Goal: Check status: Check status

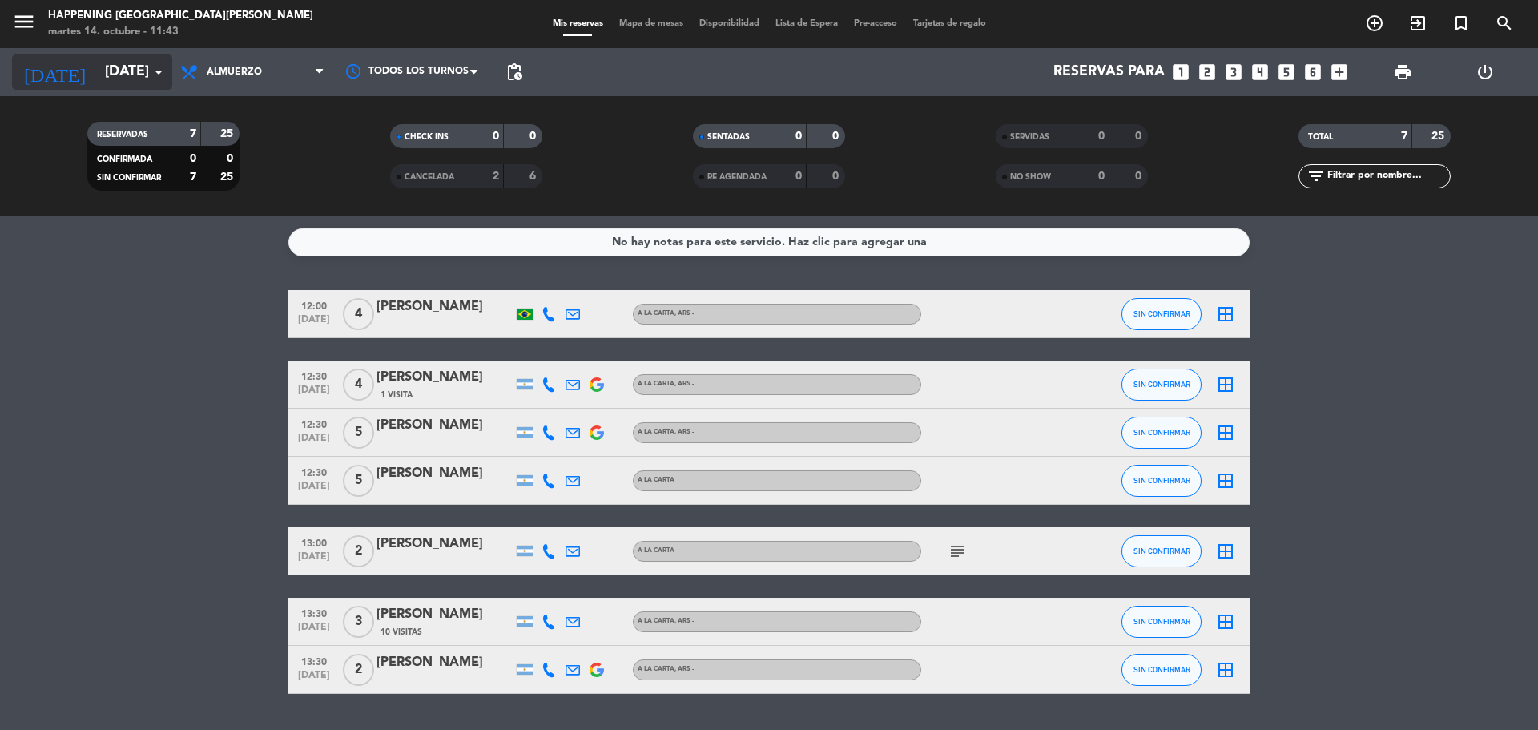
click at [119, 78] on input "[DATE]" at bounding box center [190, 72] width 186 height 32
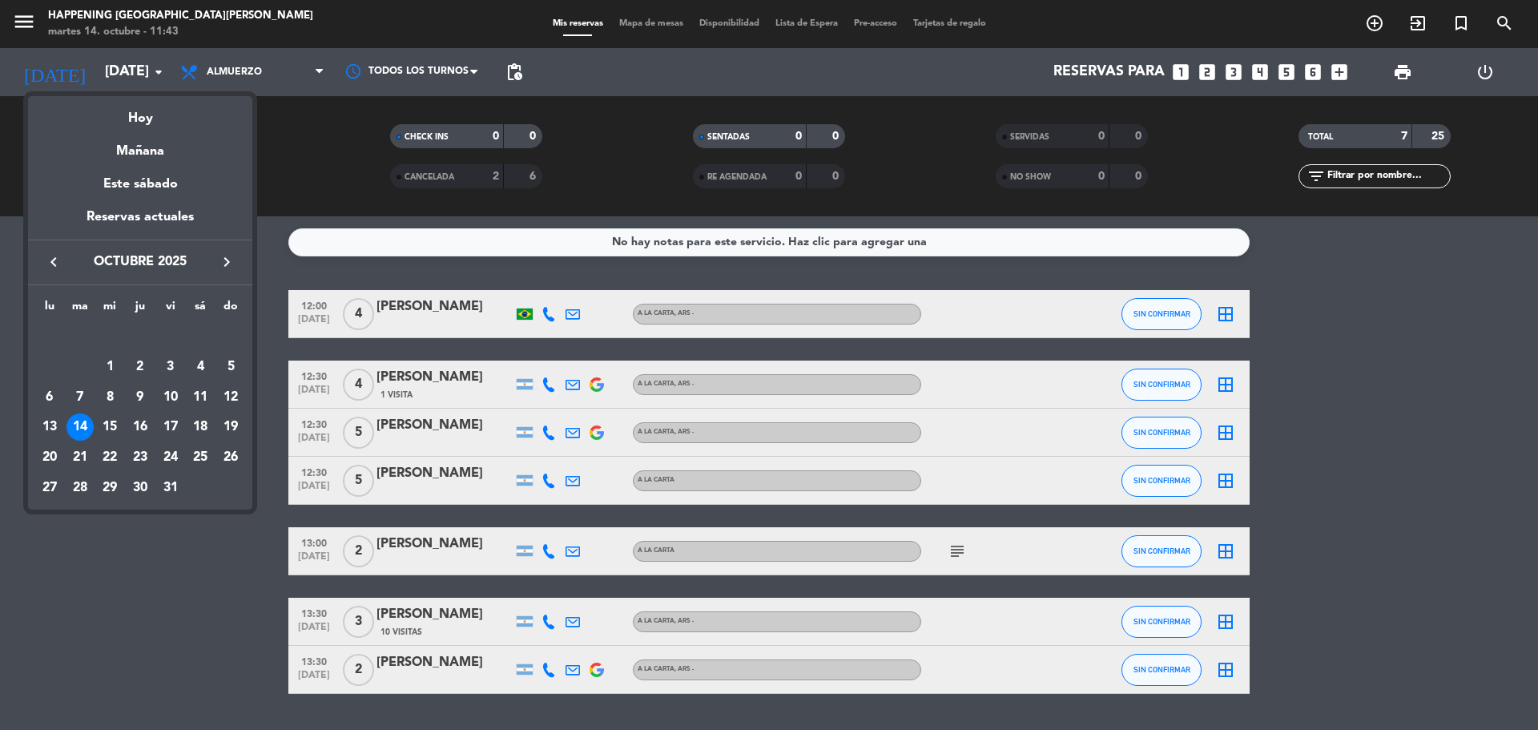
click at [324, 205] on div at bounding box center [769, 365] width 1538 height 730
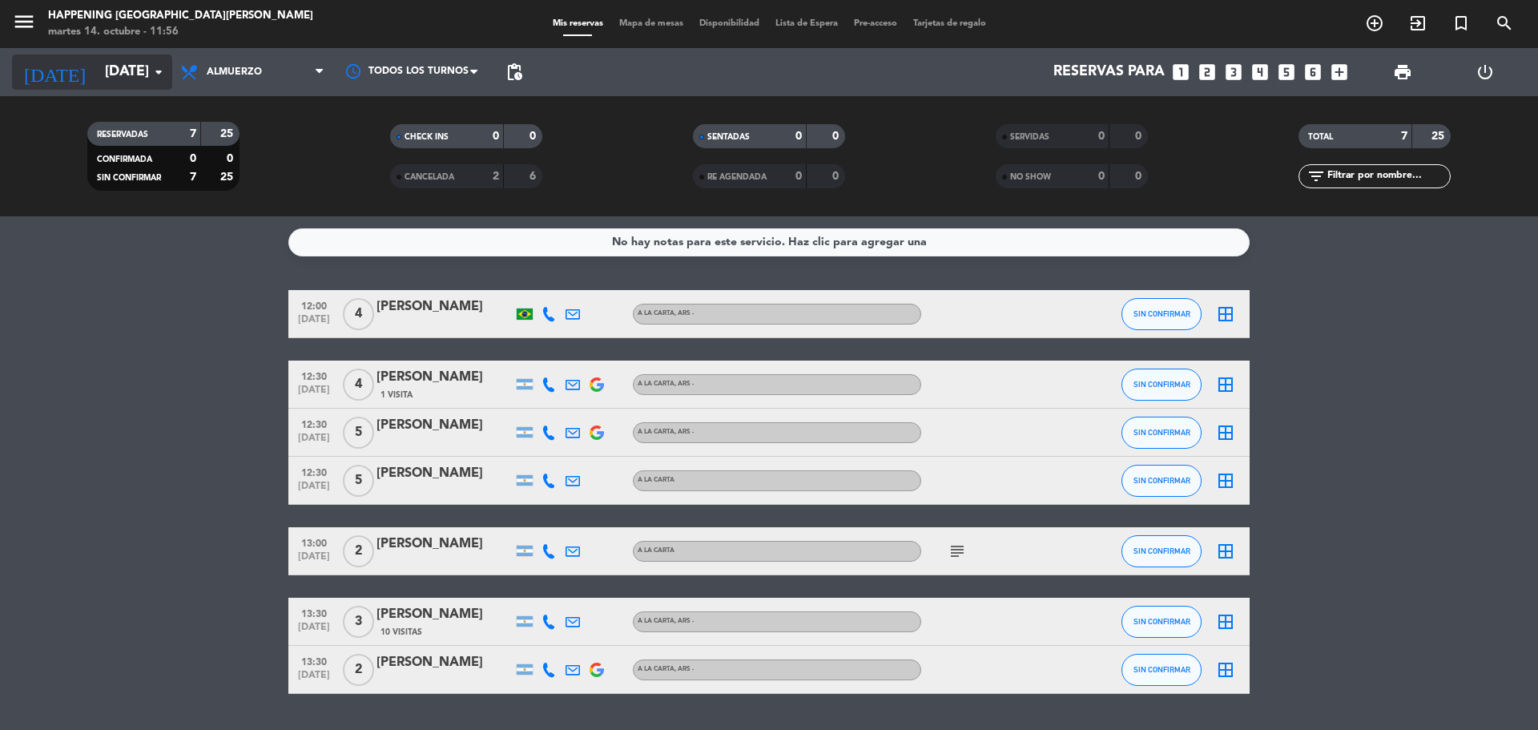
click at [164, 74] on icon "arrow_drop_down" at bounding box center [158, 71] width 19 height 19
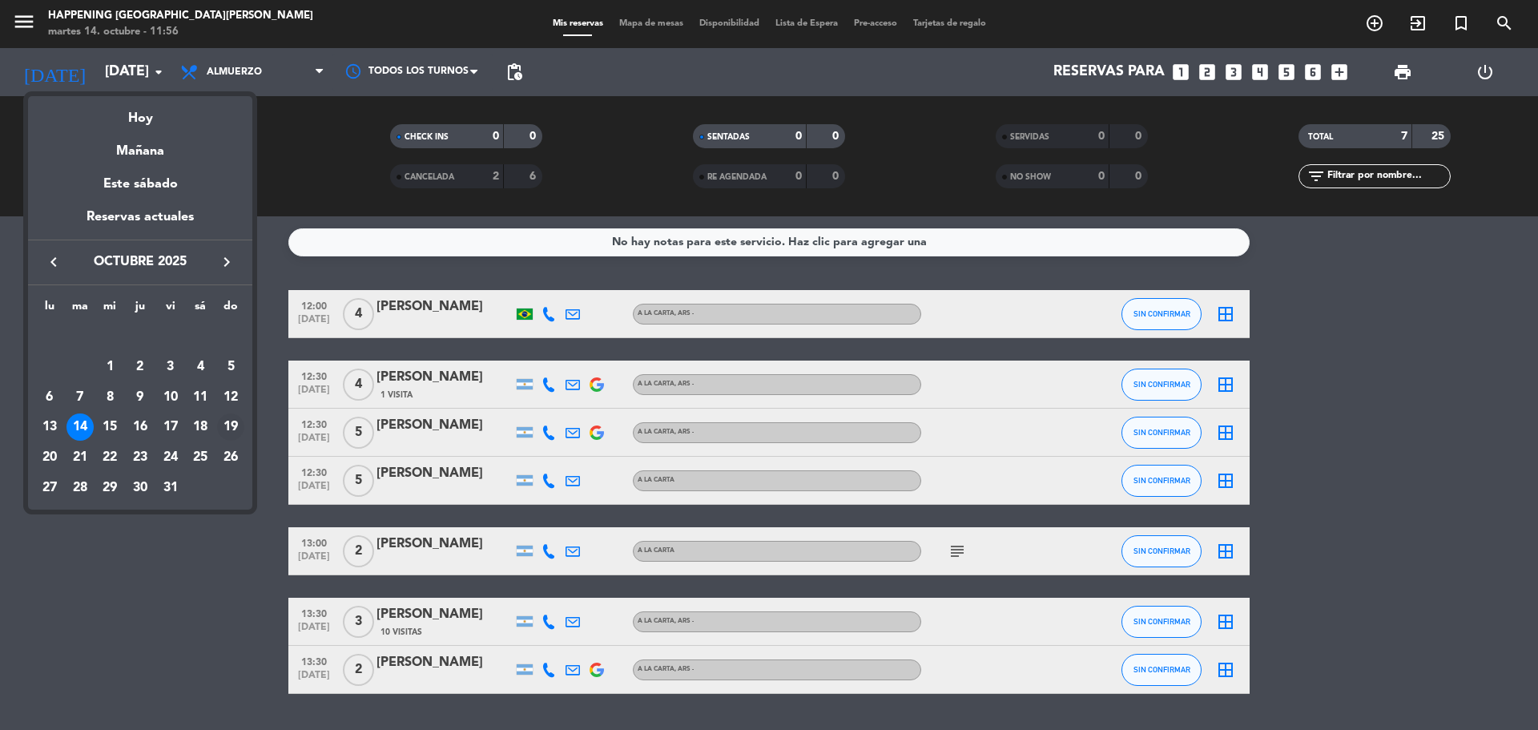
click at [231, 426] on div "19" at bounding box center [230, 426] width 27 height 27
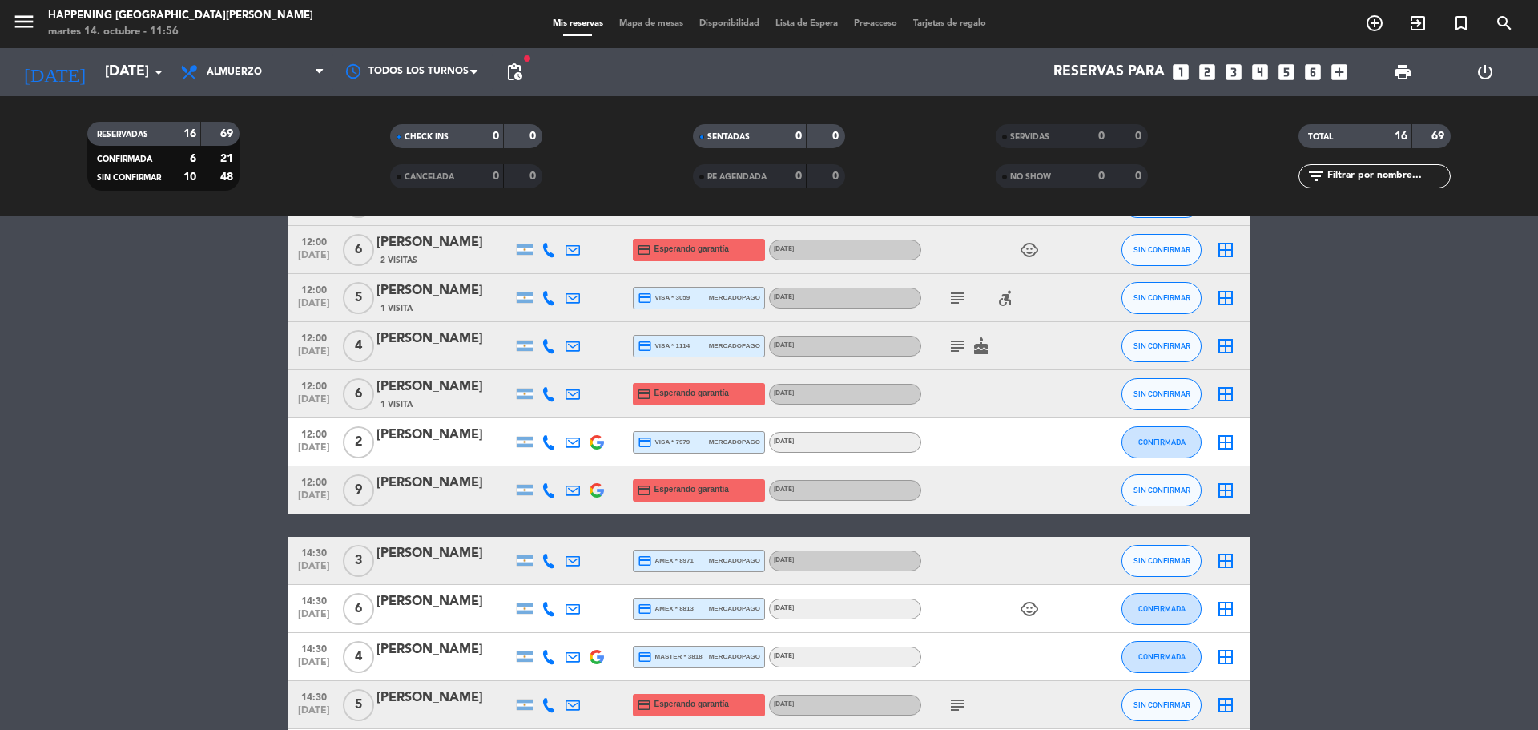
scroll to position [80, 0]
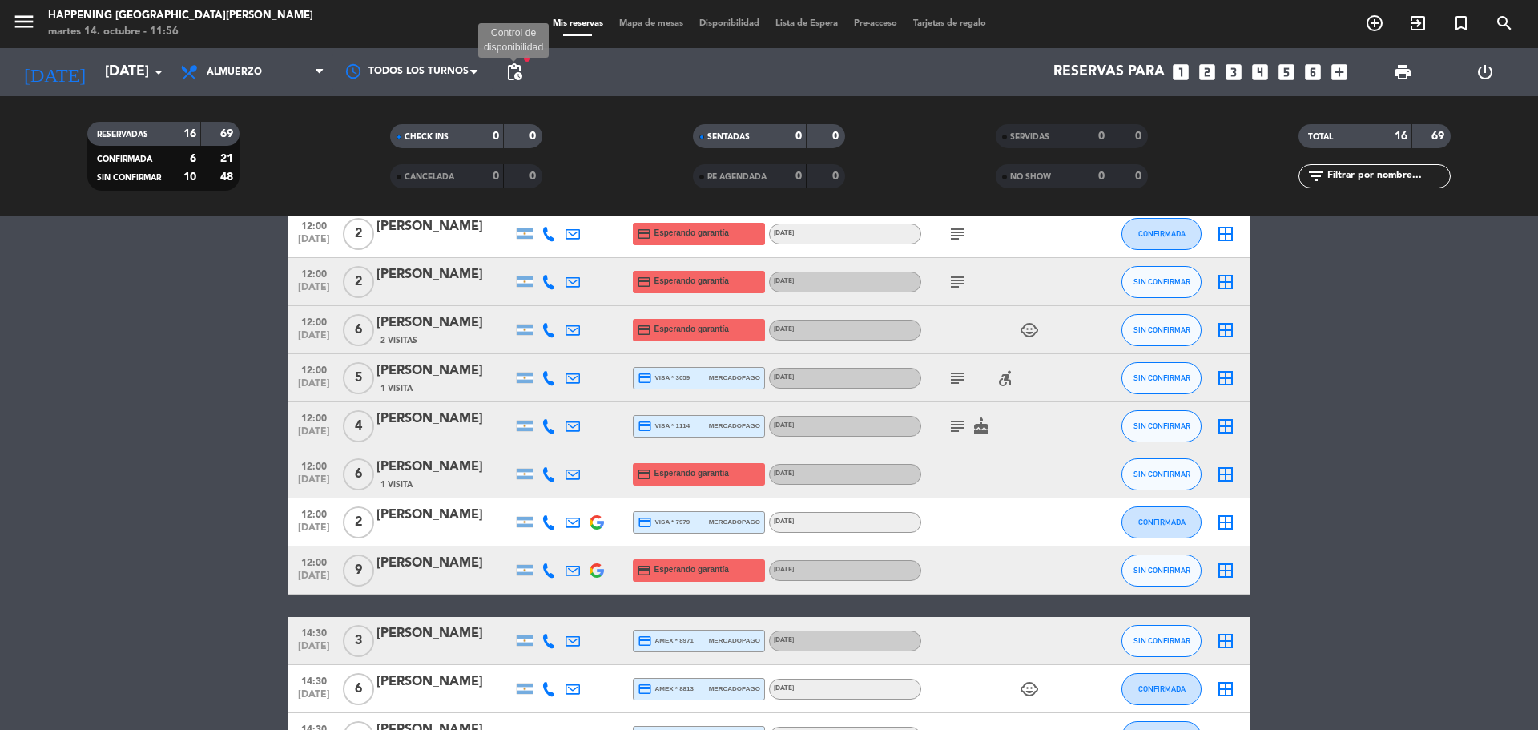
click at [522, 66] on span "pending_actions" at bounding box center [514, 71] width 19 height 19
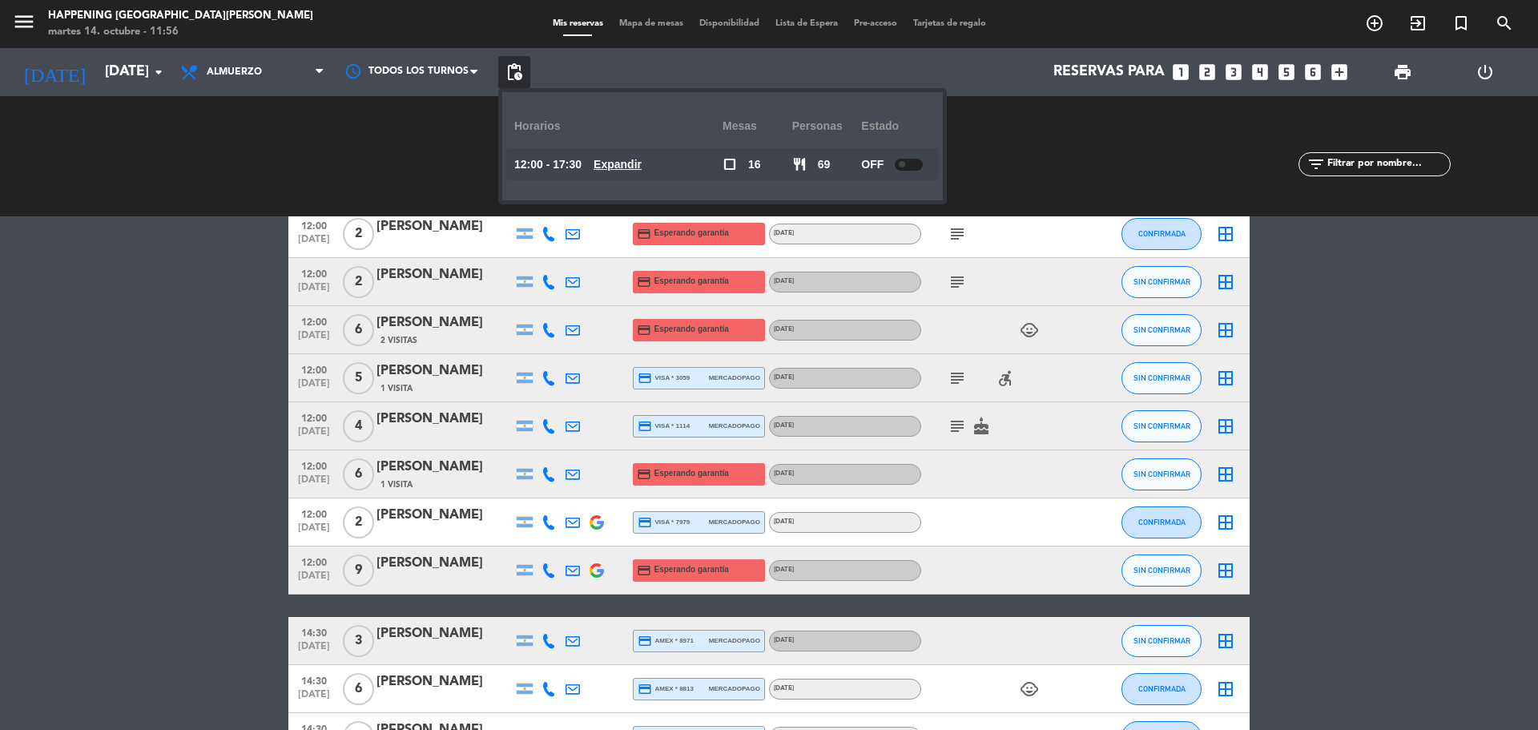
click at [918, 159] on div at bounding box center [909, 165] width 28 height 12
click at [1005, 171] on div "SERVIDAS 0 0 NO SHOW 0 0" at bounding box center [1071, 156] width 303 height 88
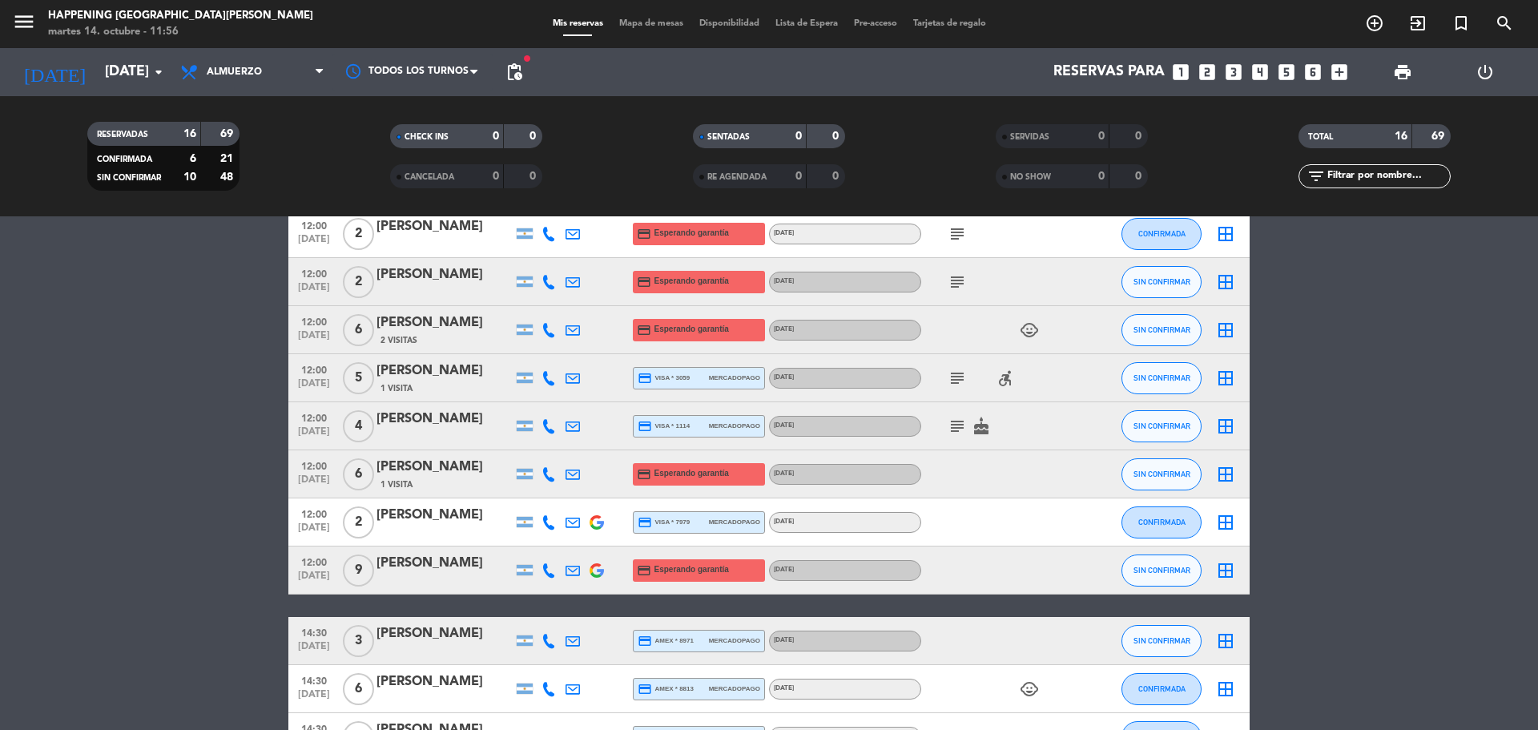
click at [526, 64] on span "pending_actions" at bounding box center [514, 72] width 32 height 32
click at [523, 72] on span "pending_actions" at bounding box center [514, 71] width 19 height 19
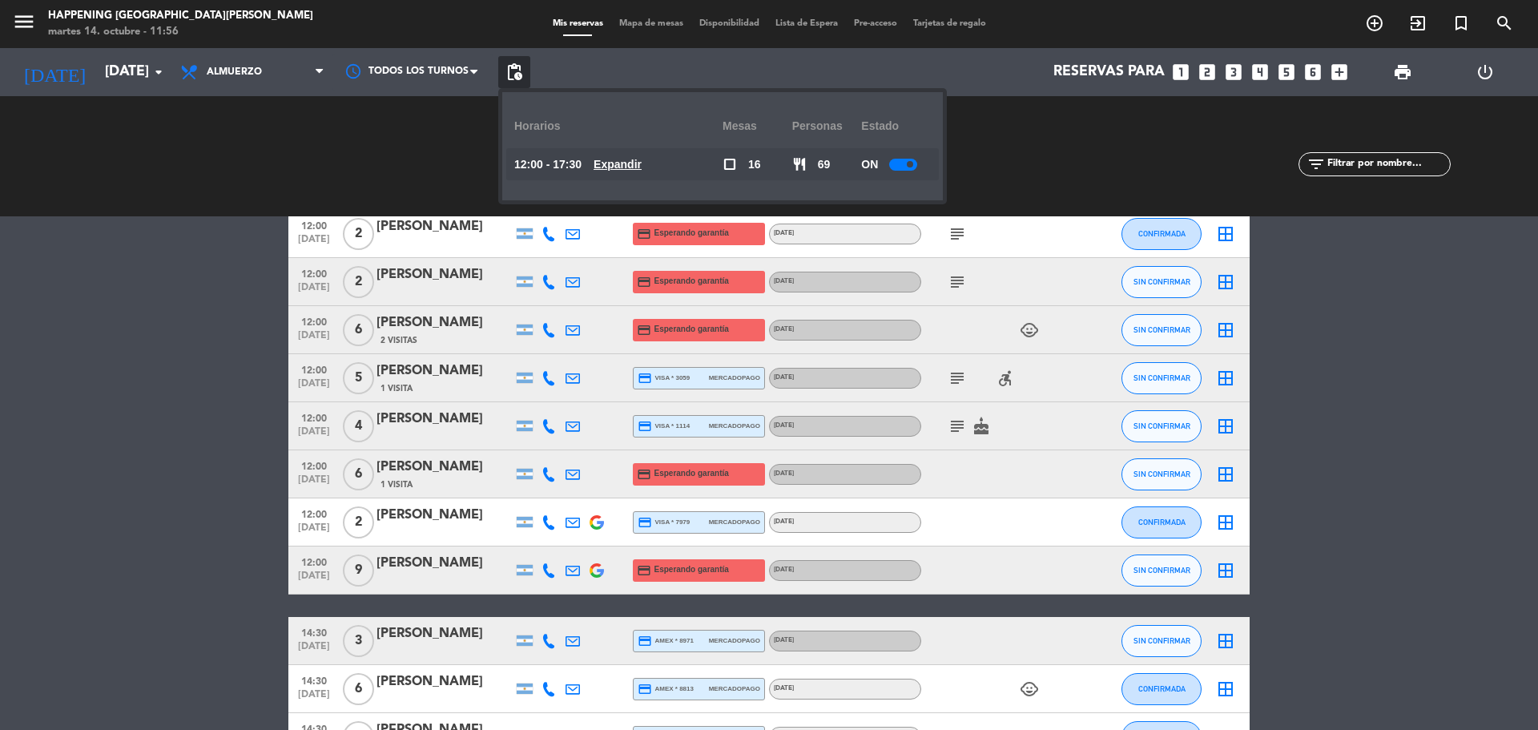
click at [912, 155] on div "ON" at bounding box center [896, 164] width 70 height 32
click at [910, 157] on div "ON" at bounding box center [896, 164] width 70 height 32
click at [910, 159] on div at bounding box center [903, 165] width 28 height 12
click at [627, 166] on u "Expandir" at bounding box center [618, 164] width 48 height 13
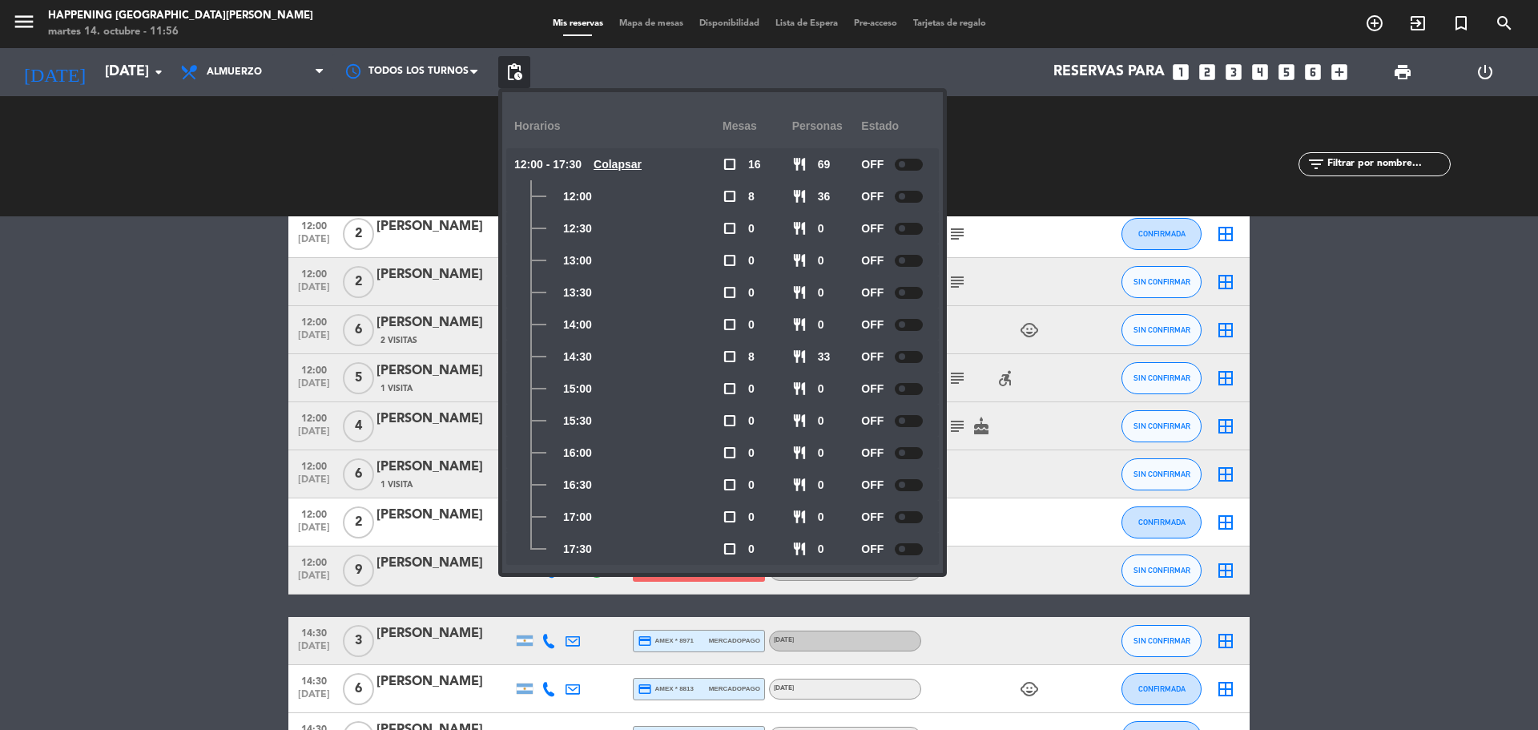
scroll to position [12, 0]
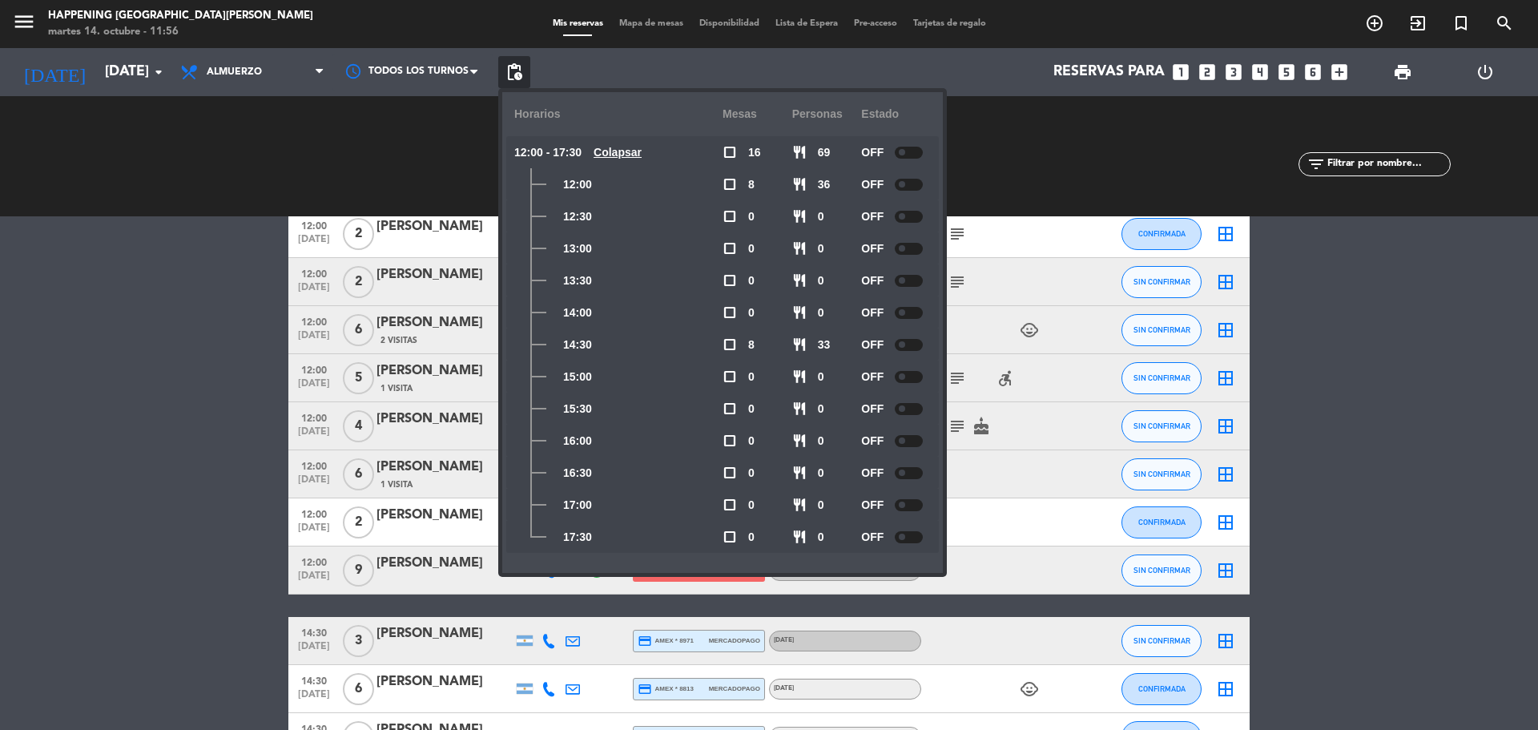
click at [915, 175] on div "OFF" at bounding box center [896, 184] width 70 height 32
click at [915, 179] on div at bounding box center [909, 185] width 28 height 12
drag, startPoint x: 894, startPoint y: 192, endPoint x: 907, endPoint y: 184, distance: 15.1
click at [896, 192] on div "OFF" at bounding box center [896, 184] width 70 height 32
click at [903, 186] on span at bounding box center [902, 184] width 6 height 6
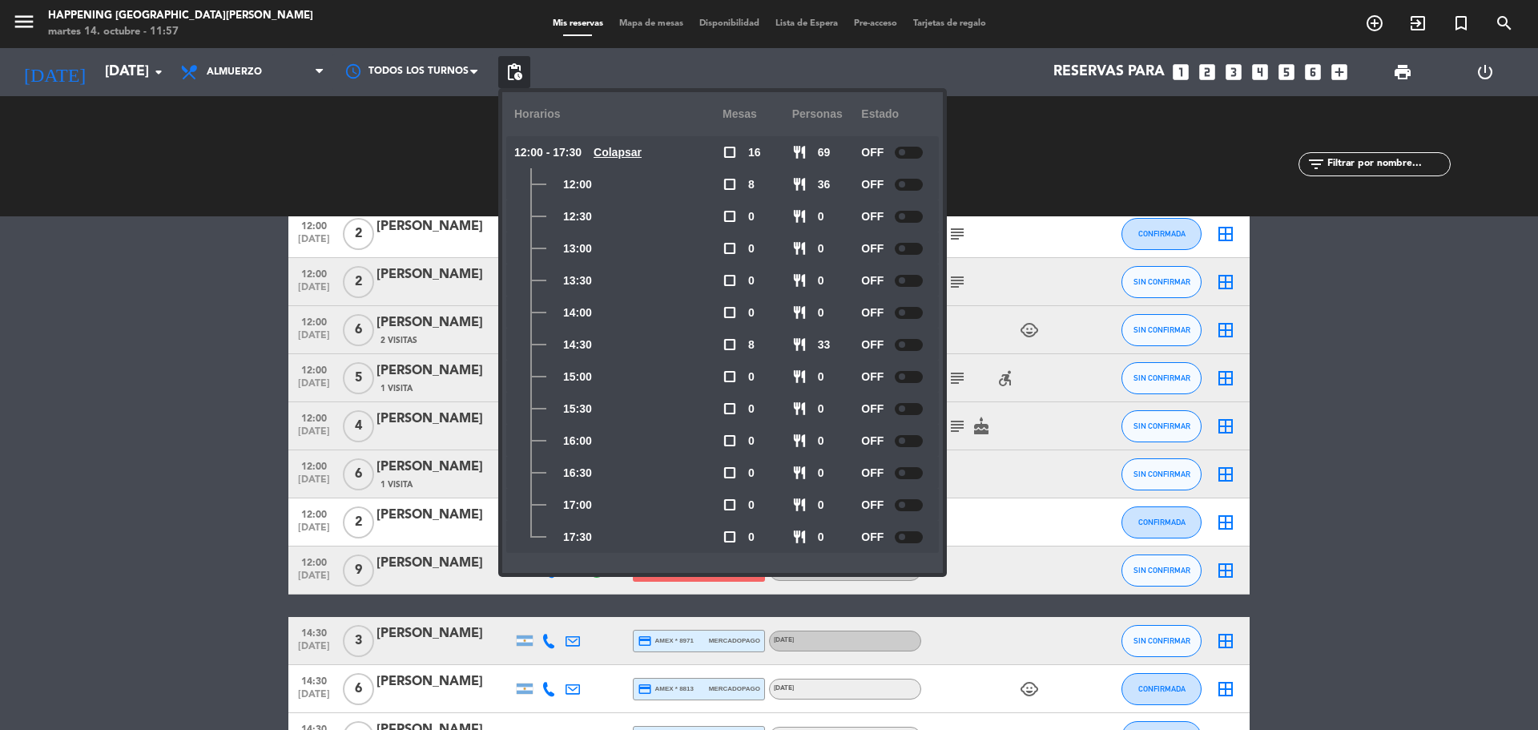
drag, startPoint x: 924, startPoint y: 136, endPoint x: 901, endPoint y: 155, distance: 30.2
click at [922, 139] on div "OFF" at bounding box center [896, 152] width 70 height 32
click at [901, 155] on div at bounding box center [909, 153] width 28 height 12
click at [898, 222] on div at bounding box center [903, 217] width 28 height 12
drag, startPoint x: 151, startPoint y: 397, endPoint x: 158, endPoint y: 390, distance: 9.6
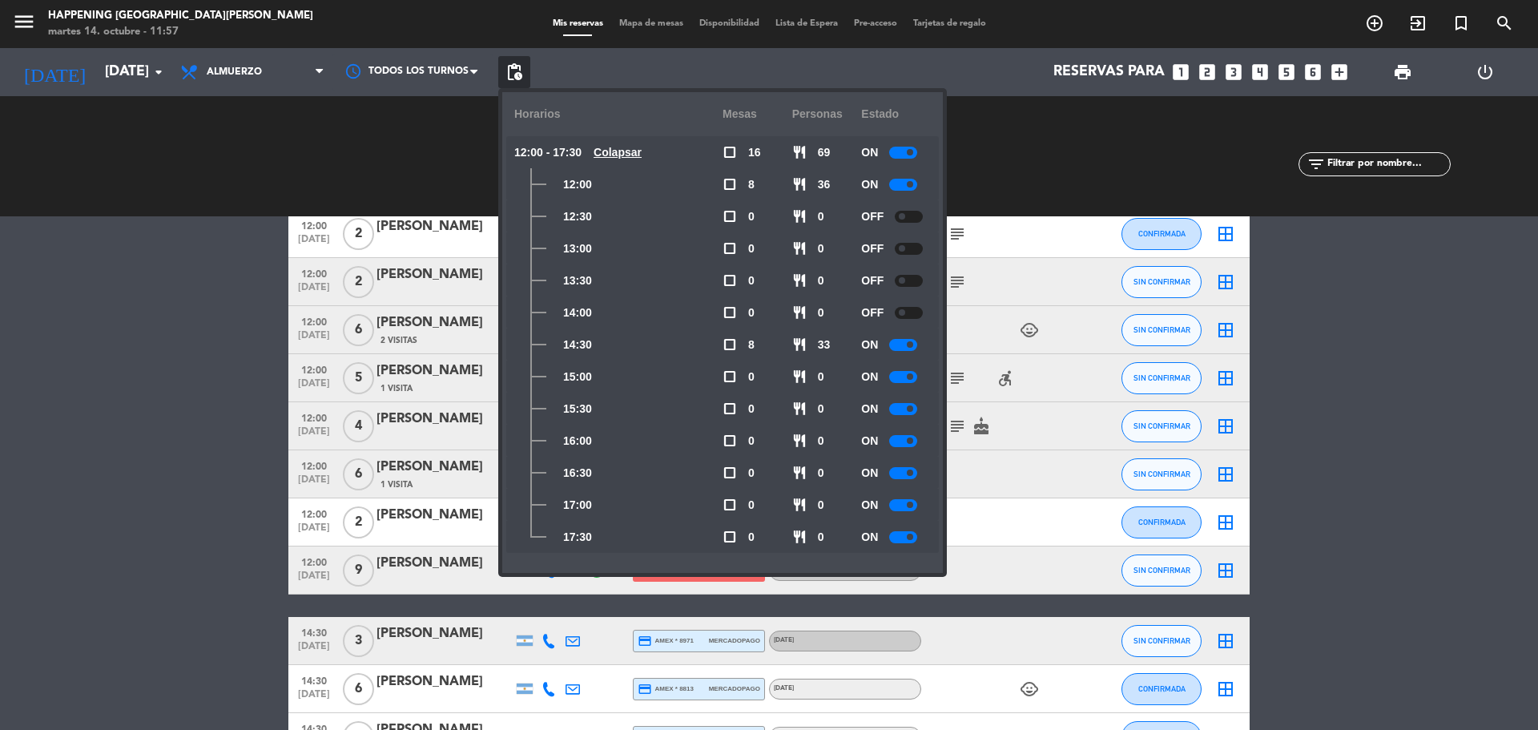
click at [152, 397] on bookings-row "12:00 [DATE] 2 [PERSON_NAME] credit_card Esperando garantía [DATE] subject CONF…" at bounding box center [769, 606] width 1538 height 792
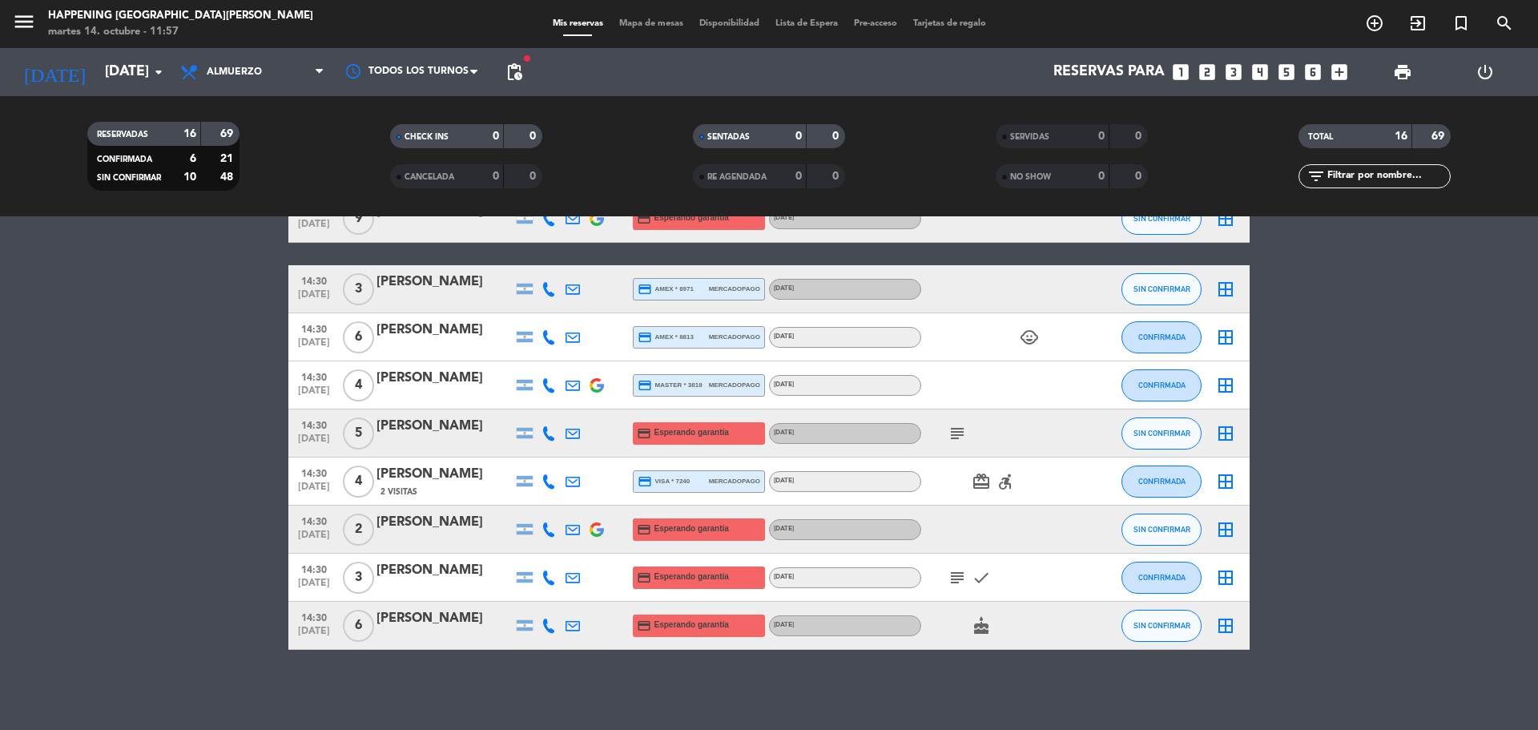
scroll to position [0, 0]
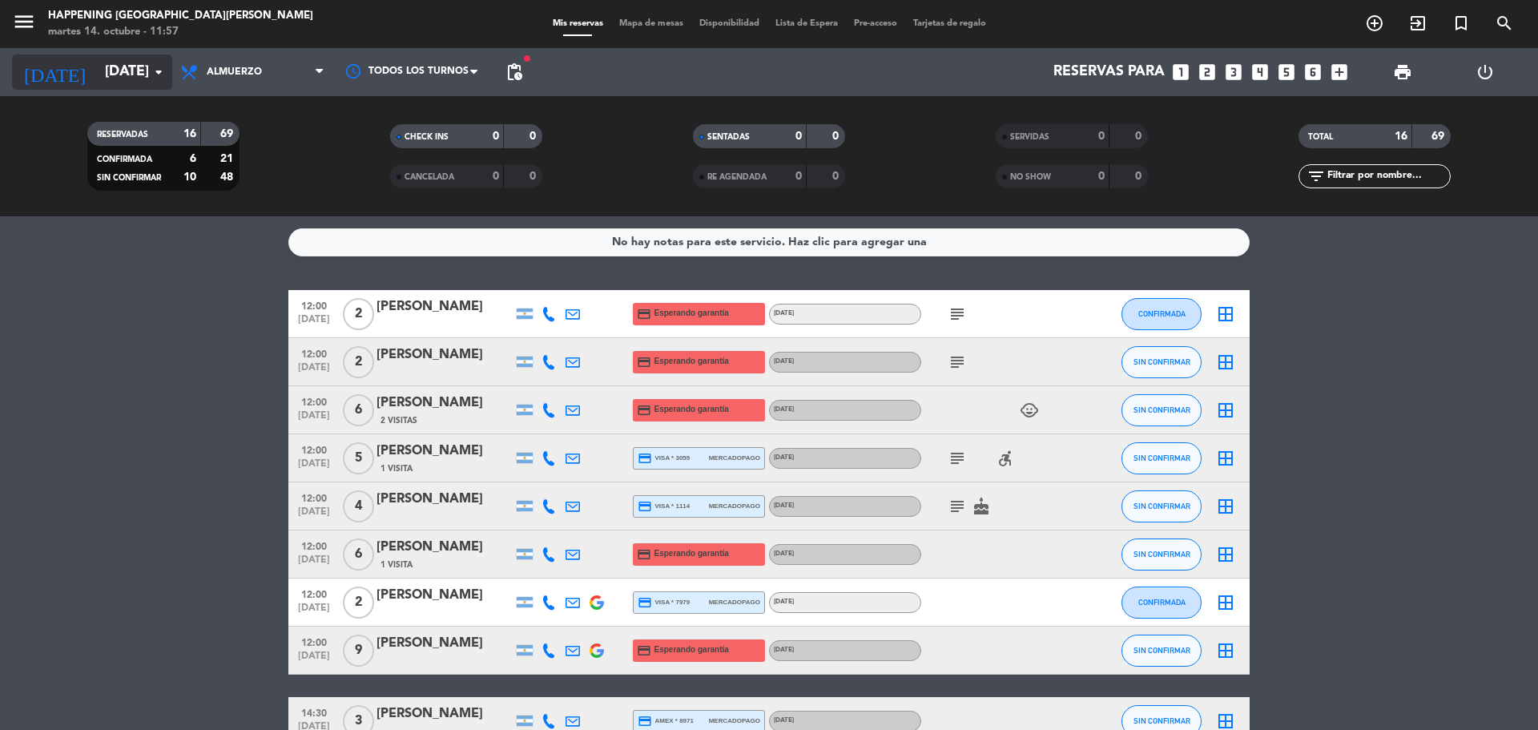
click at [155, 75] on icon "arrow_drop_down" at bounding box center [158, 71] width 19 height 19
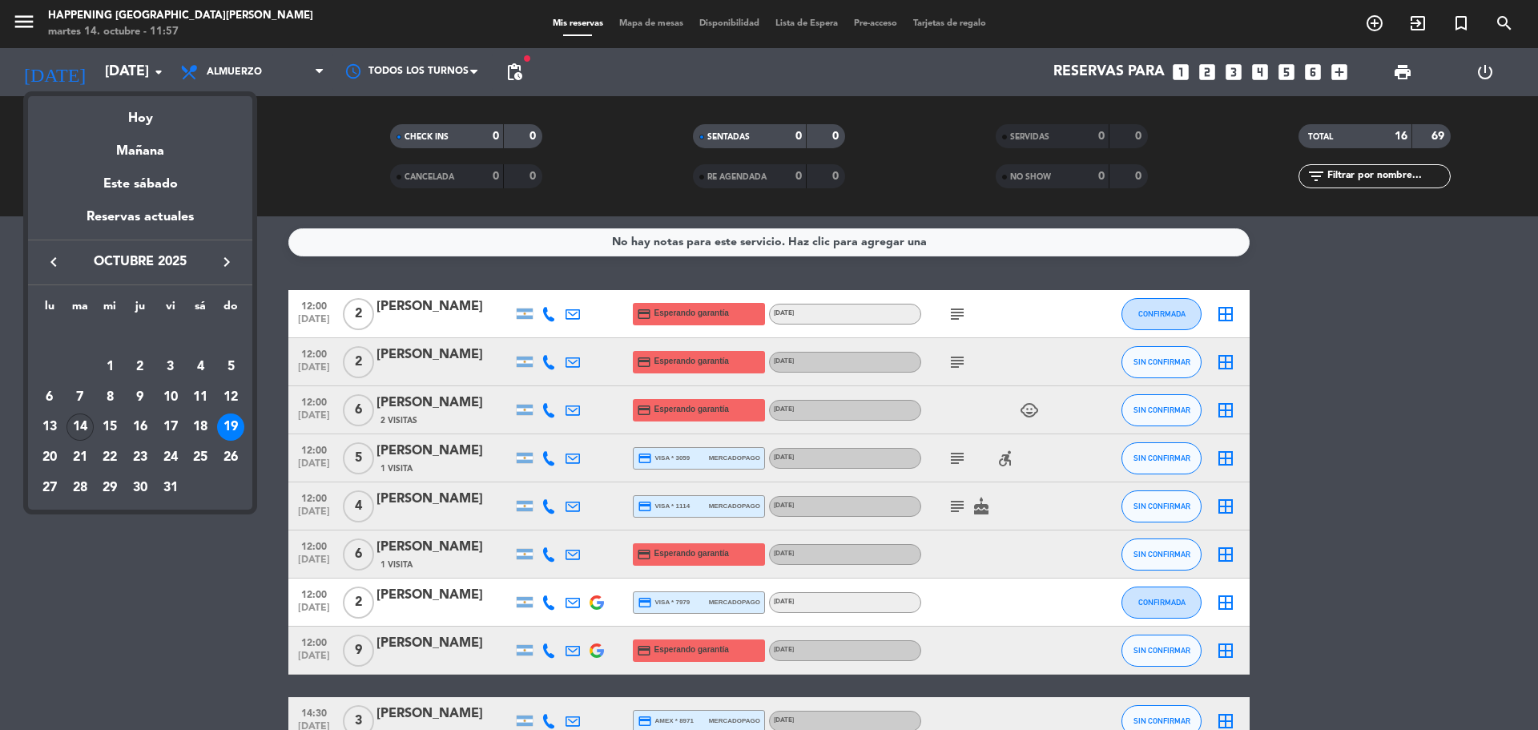
click at [74, 424] on div "14" at bounding box center [79, 426] width 27 height 27
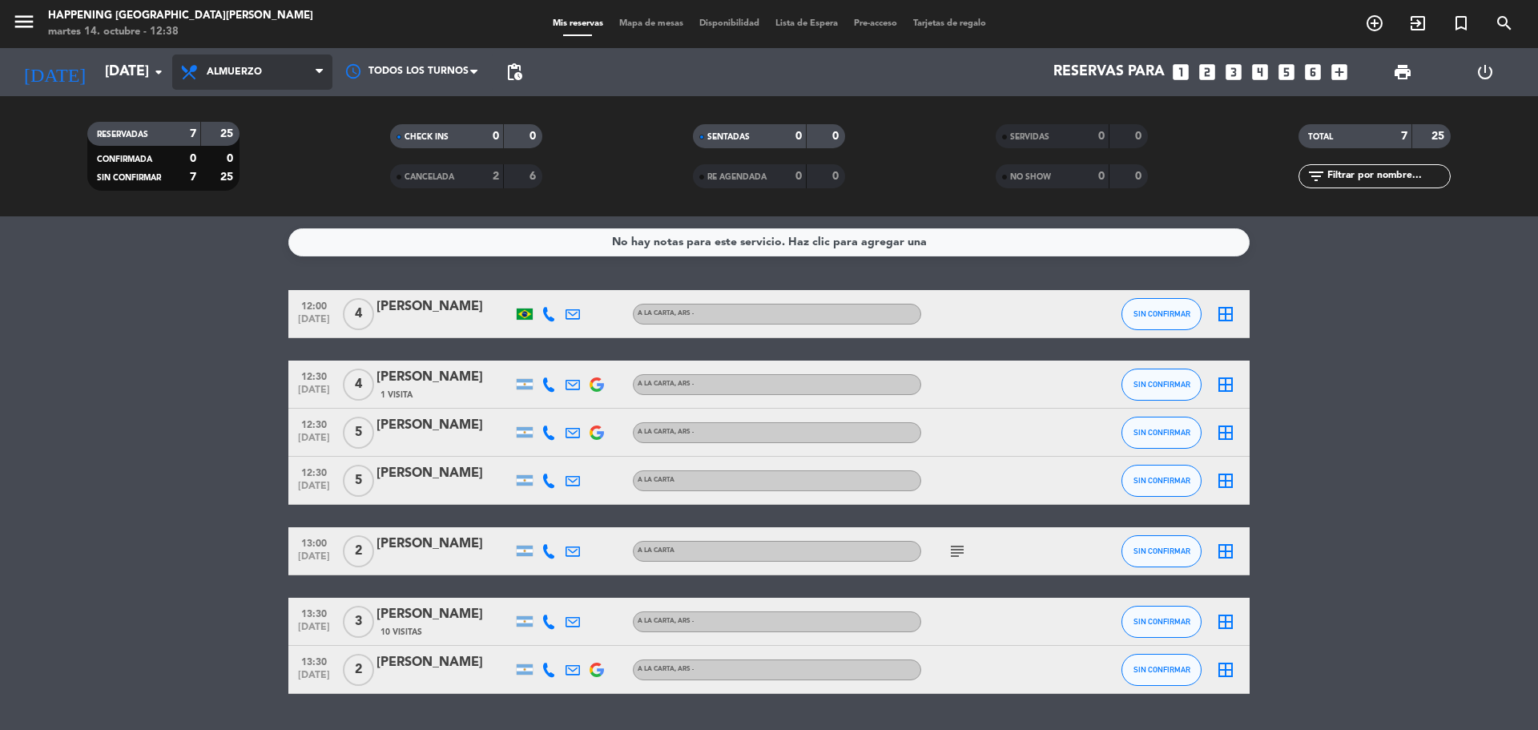
click at [325, 78] on span at bounding box center [324, 72] width 16 height 15
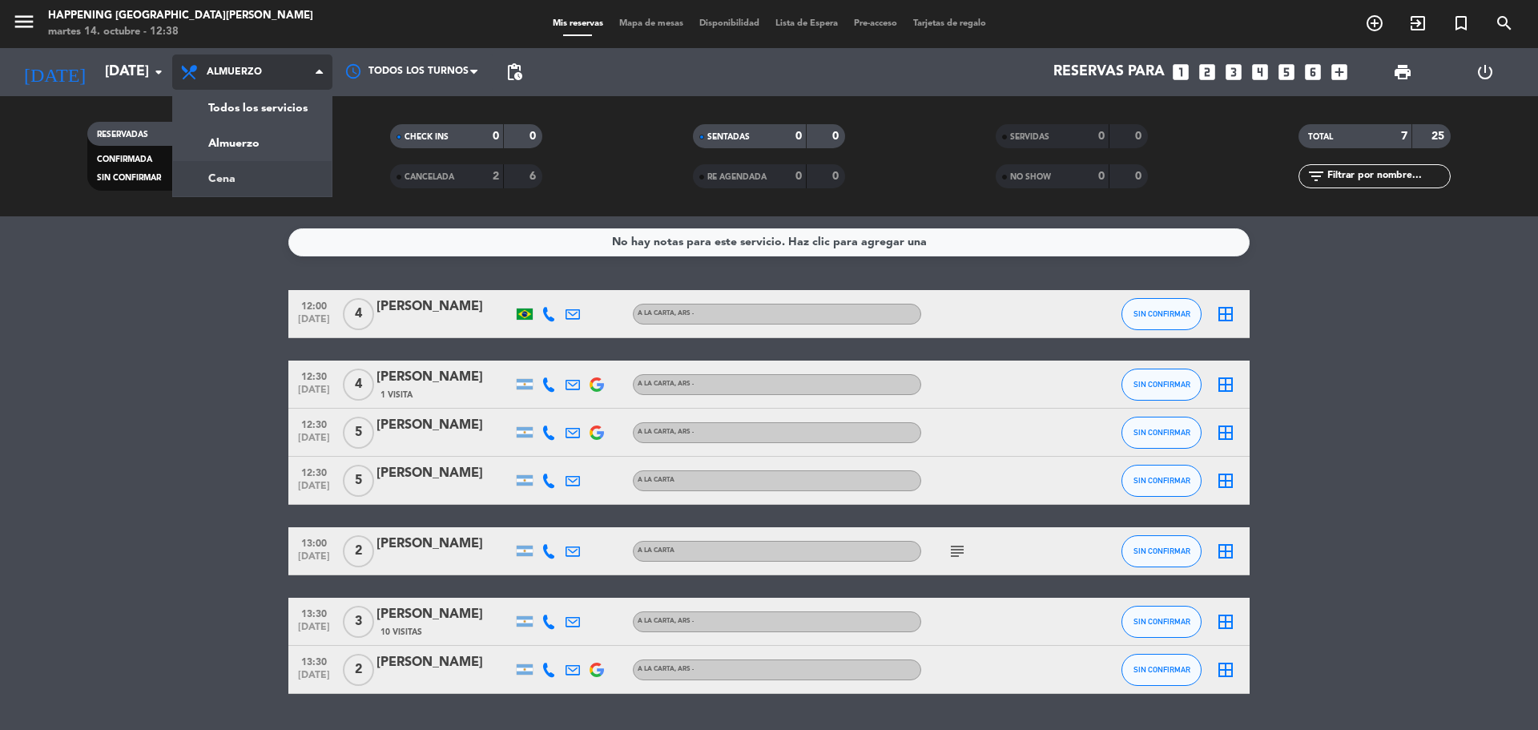
click at [268, 179] on div "menu Happening Puerto [PERSON_NAME] [DATE] 14. octubre - 12:38 Mis reservas Map…" at bounding box center [769, 108] width 1538 height 216
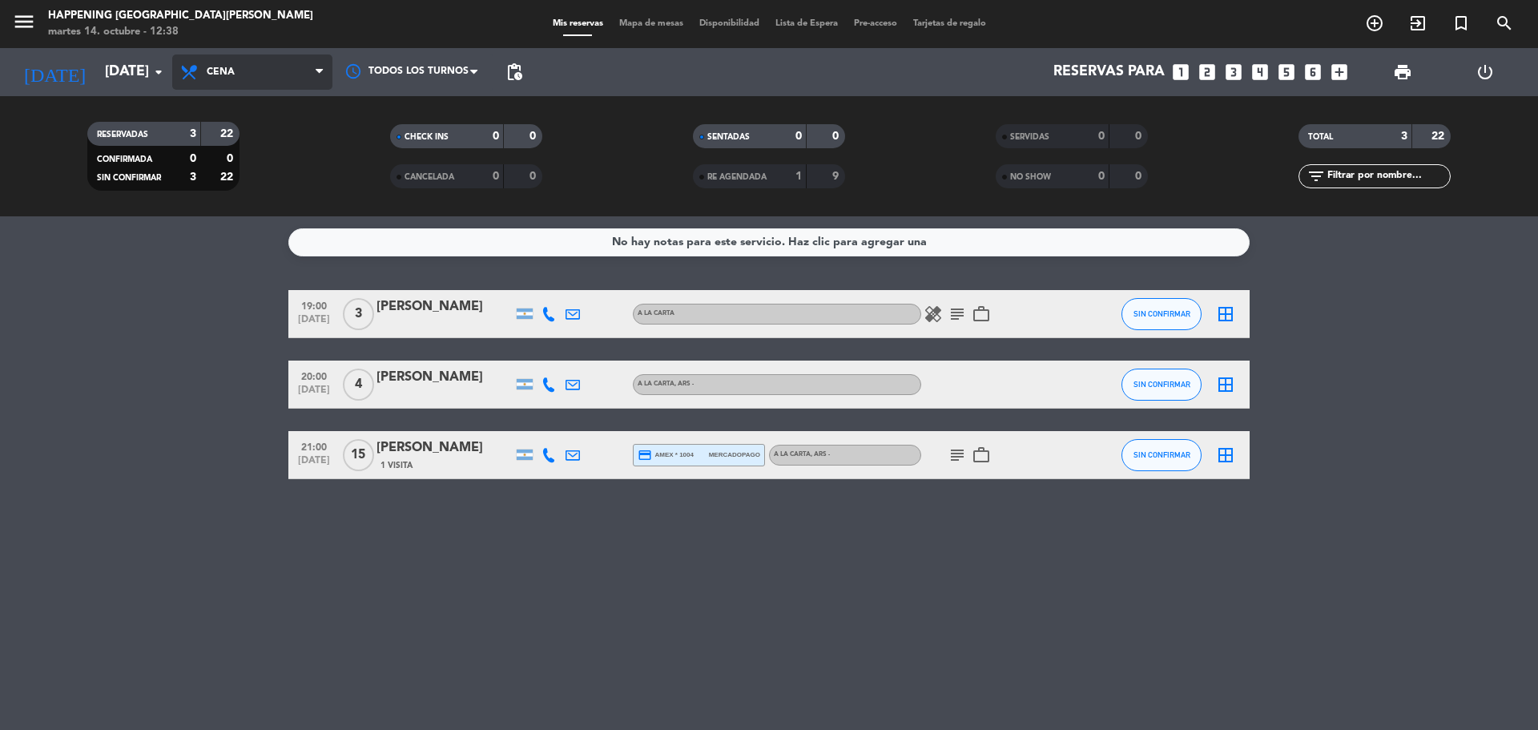
click at [318, 79] on icon at bounding box center [319, 72] width 7 height 13
click at [260, 145] on div "menu Happening Puerto [PERSON_NAME] [DATE] 14. octubre - 12:38 Mis reservas Map…" at bounding box center [769, 108] width 1538 height 216
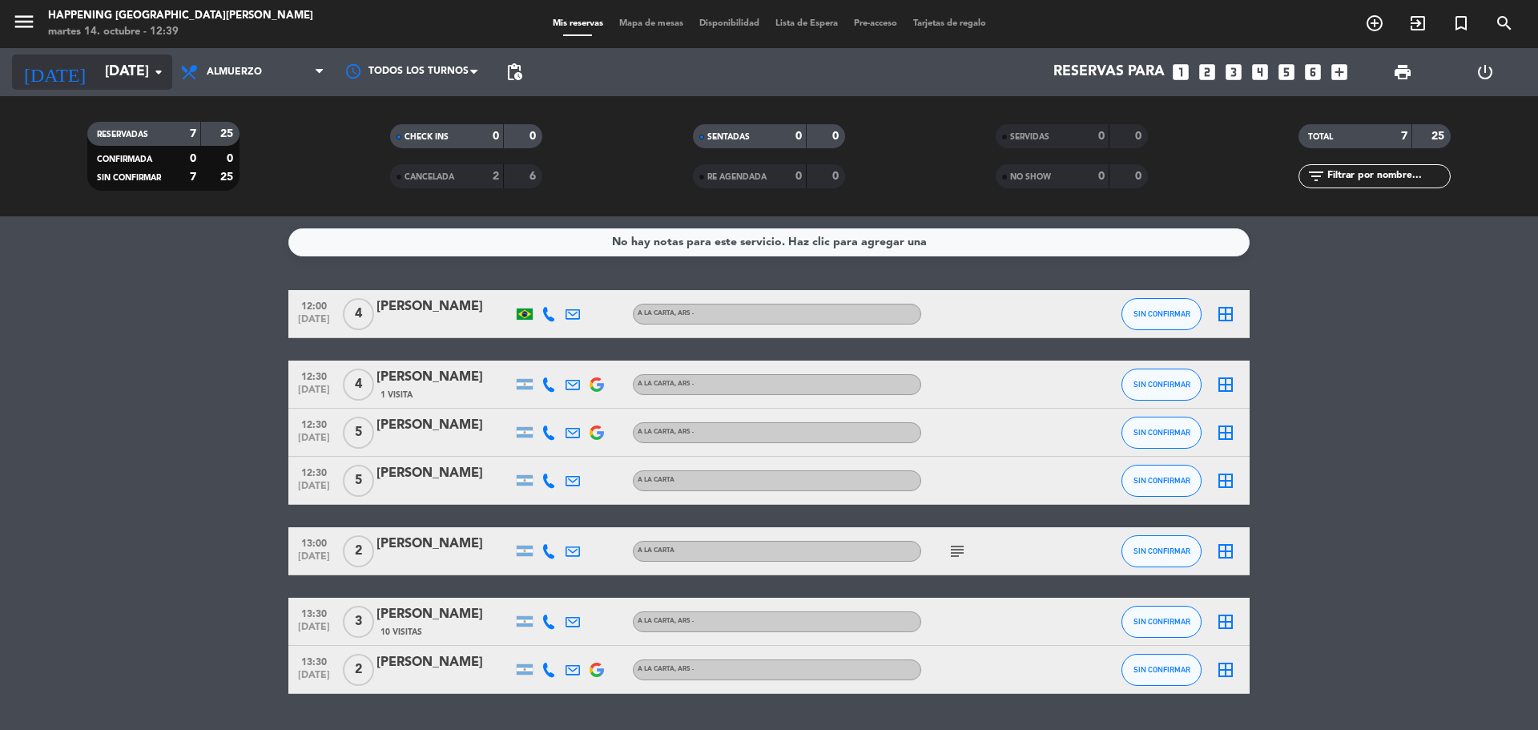
click at [161, 66] on icon "arrow_drop_down" at bounding box center [158, 71] width 19 height 19
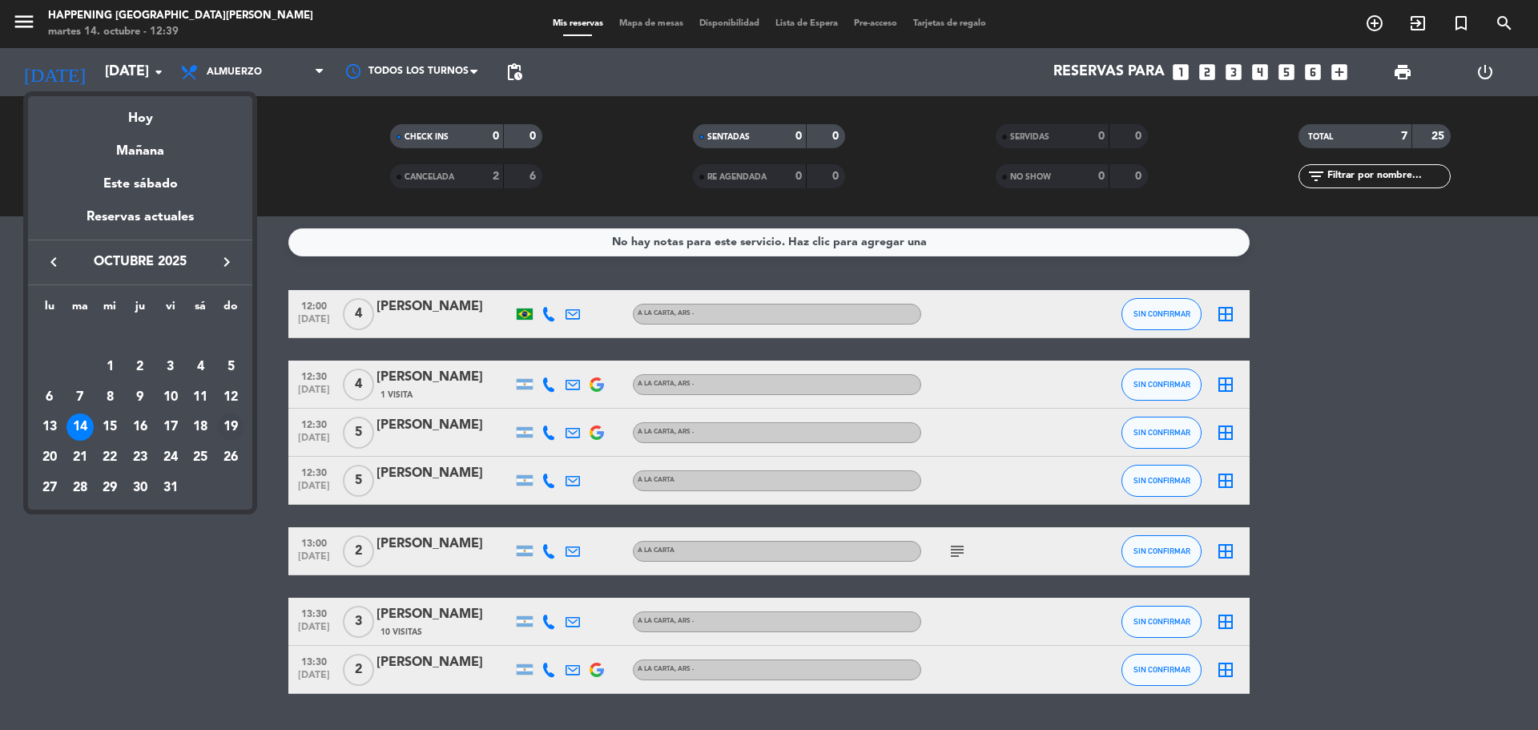
click at [228, 423] on div "19" at bounding box center [230, 426] width 27 height 27
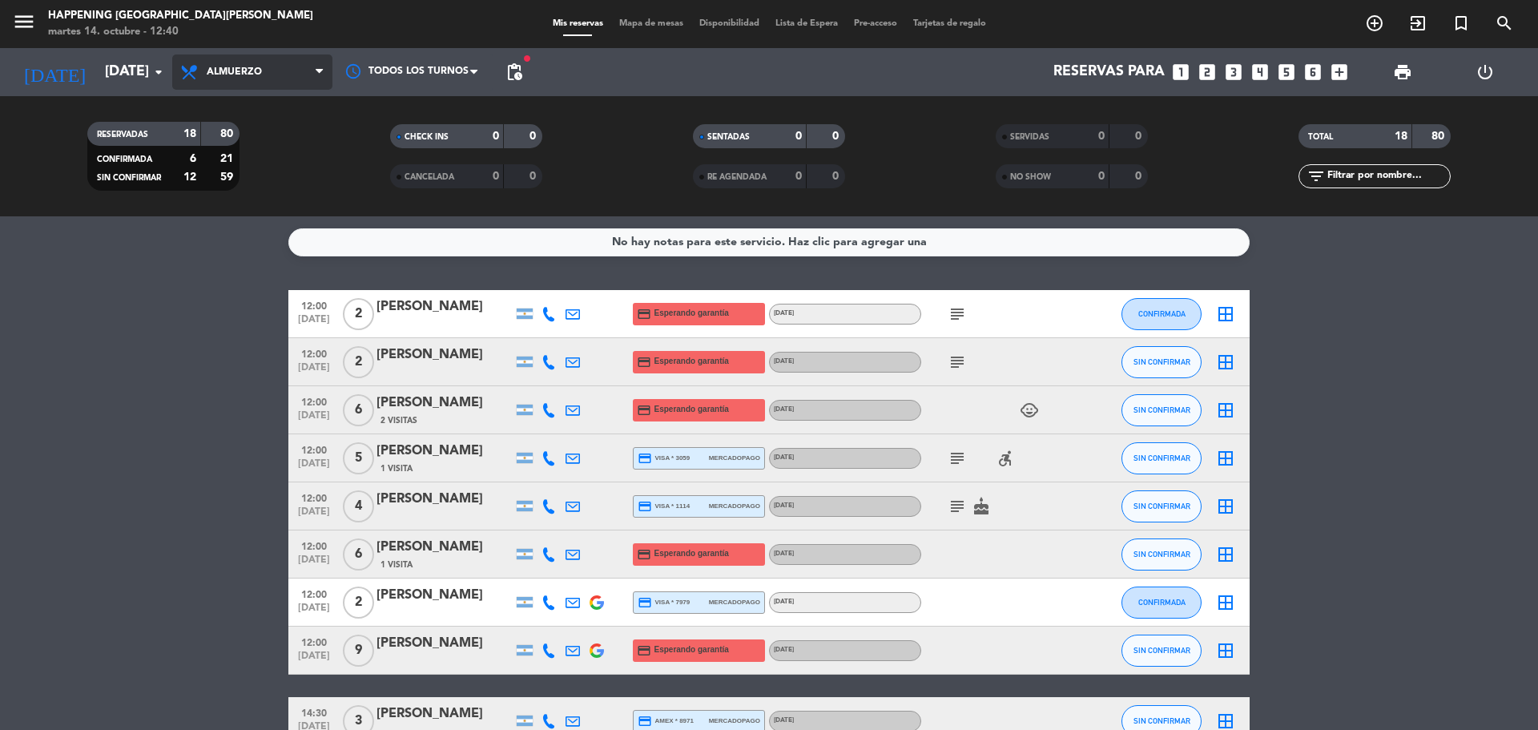
click at [319, 76] on icon at bounding box center [319, 72] width 7 height 13
click at [252, 185] on div "menu Happening Puerto [PERSON_NAME] [DATE] 14. octubre - 12:40 Mis reservas Map…" at bounding box center [769, 108] width 1538 height 216
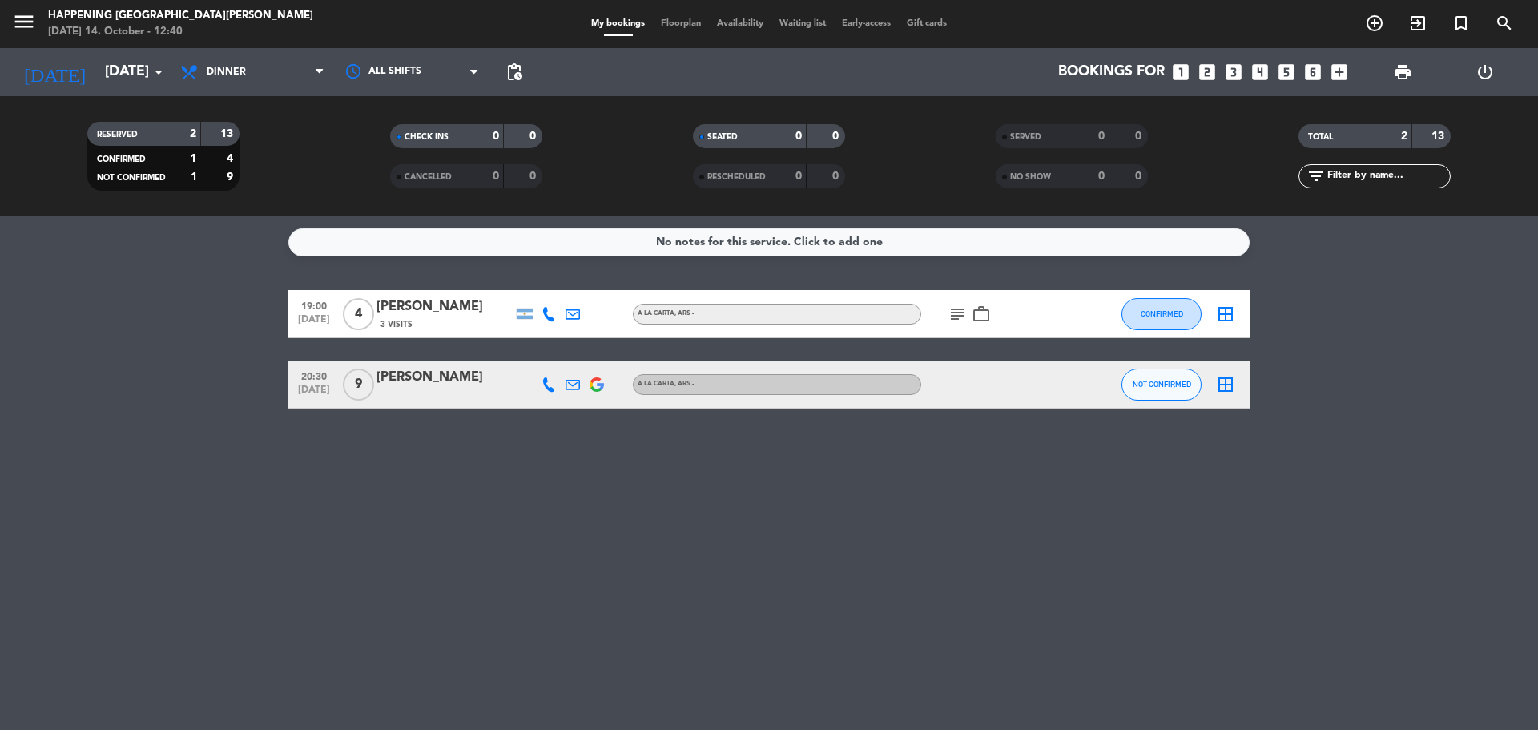
type input "[DATE]"
